Goal: Task Accomplishment & Management: Use online tool/utility

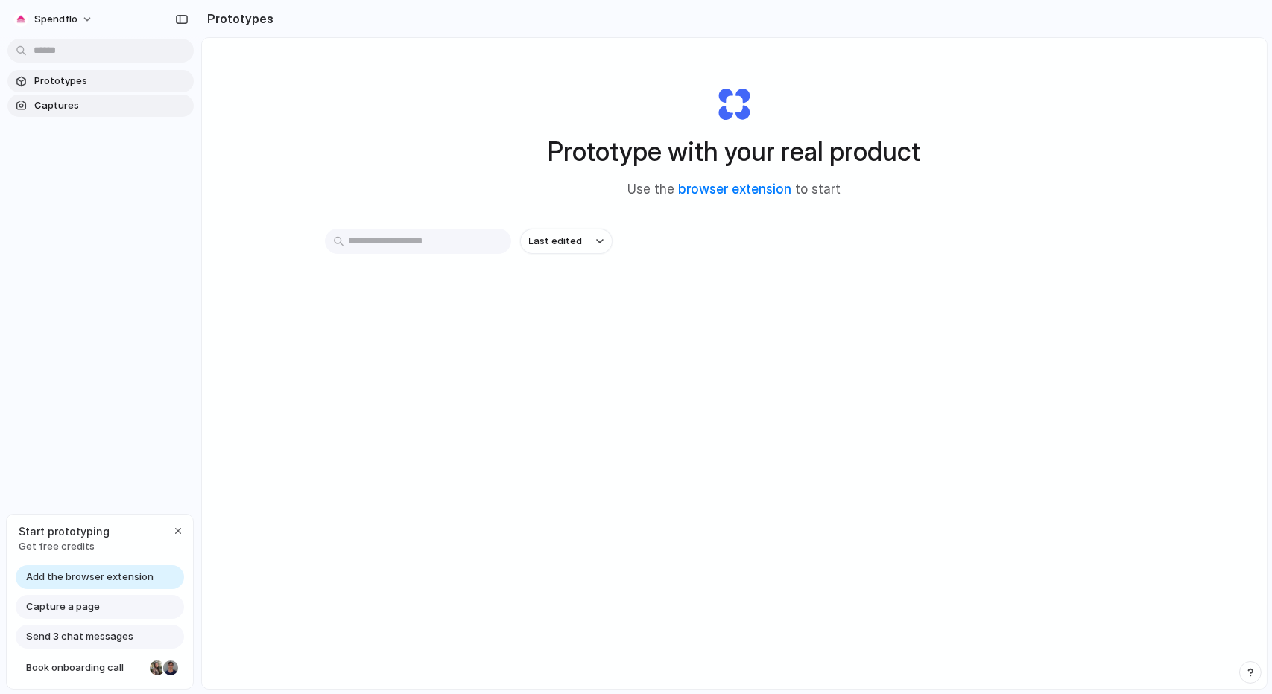
click at [69, 105] on span "Captures" at bounding box center [110, 105] width 153 height 15
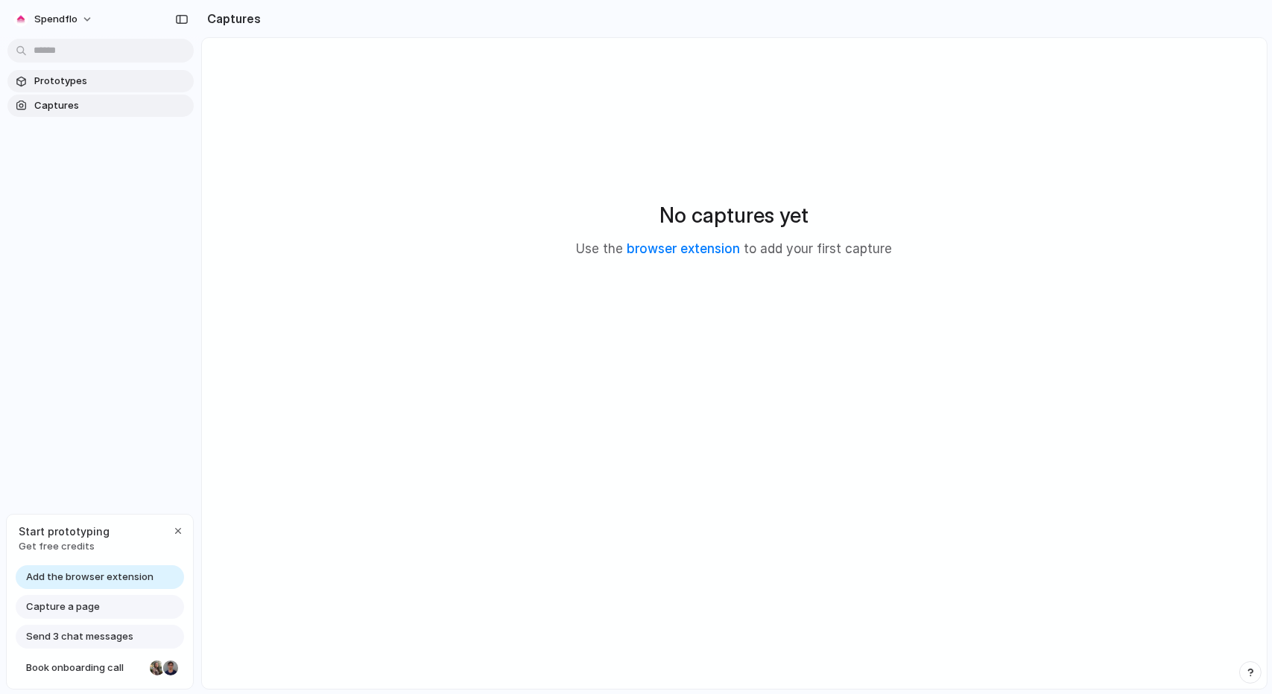
click at [86, 90] on link "Prototypes" at bounding box center [100, 81] width 186 height 22
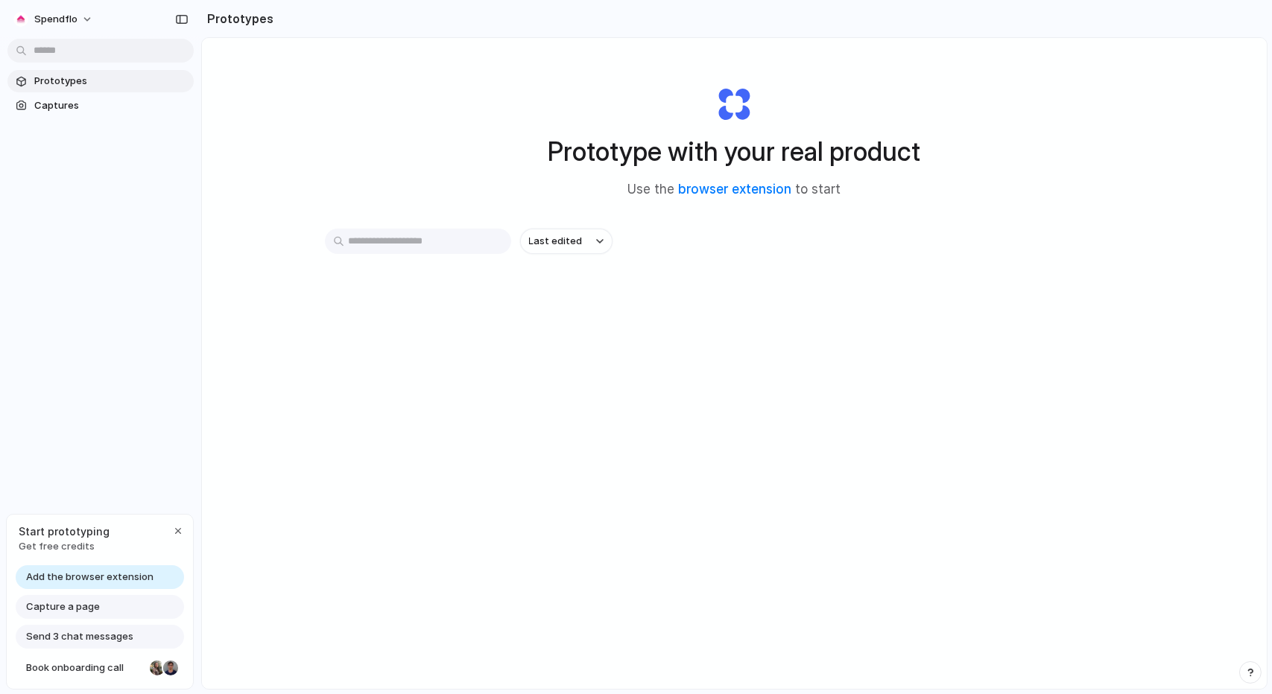
click at [137, 576] on span "Add the browser extension" at bounding box center [89, 577] width 127 height 15
click at [37, 571] on span "Add the browser extension" at bounding box center [89, 577] width 127 height 15
click at [765, 187] on link "browser extension" at bounding box center [735, 189] width 113 height 15
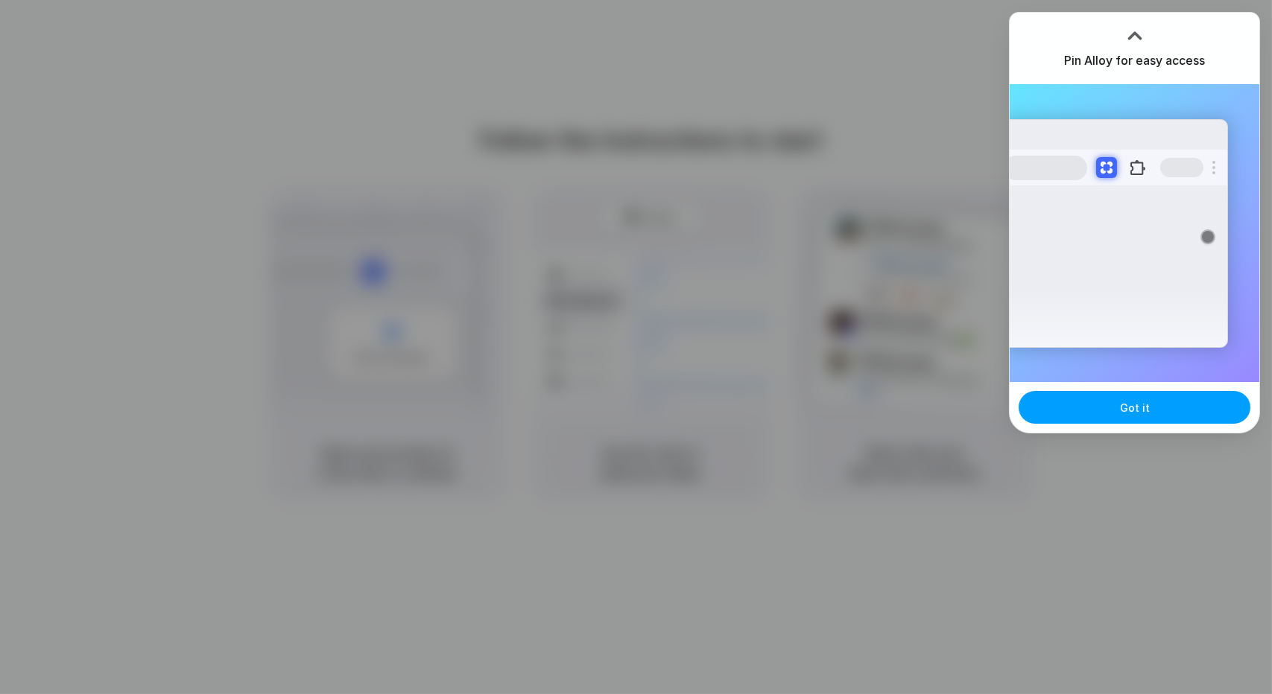
click at [1170, 419] on button "Got it" at bounding box center [1134, 407] width 232 height 33
